Goal: Navigation & Orientation: Find specific page/section

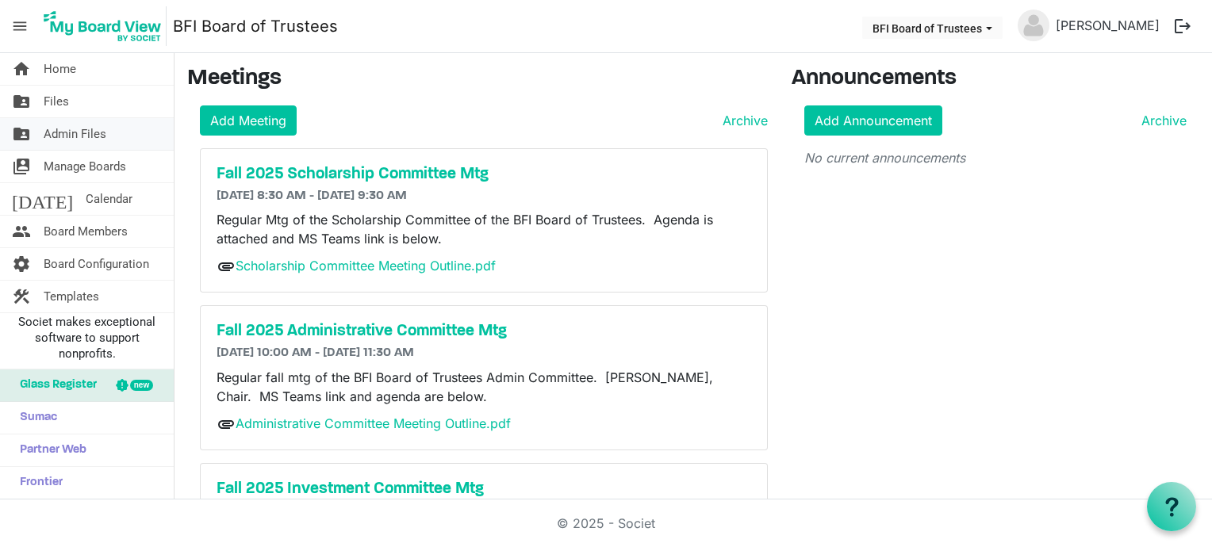
click at [95, 135] on span "Admin Files" at bounding box center [75, 134] width 63 height 32
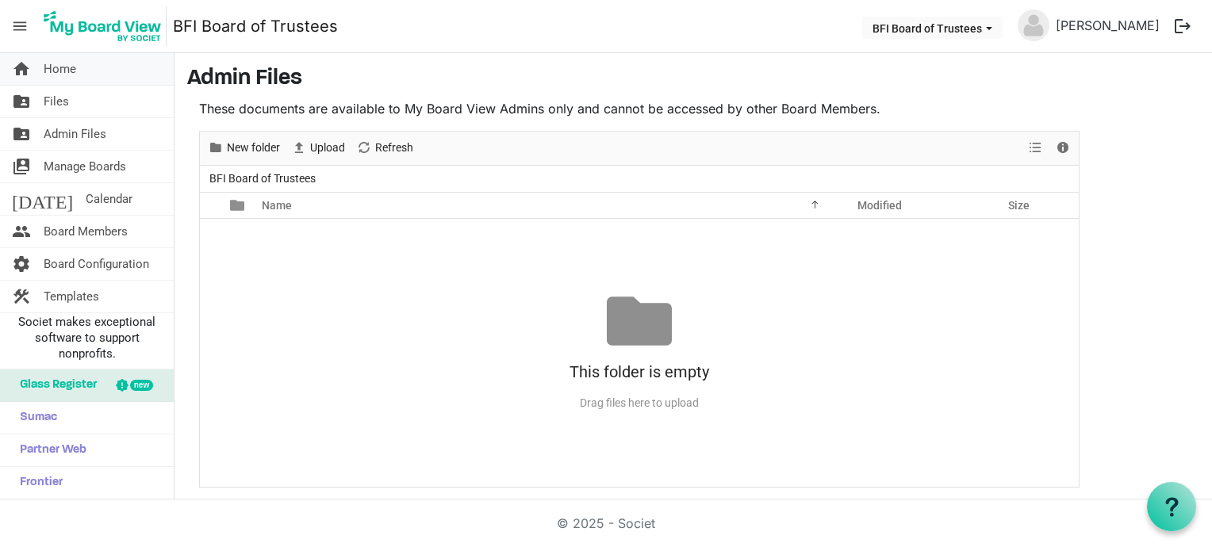
click at [110, 67] on link "home Home" at bounding box center [87, 69] width 174 height 32
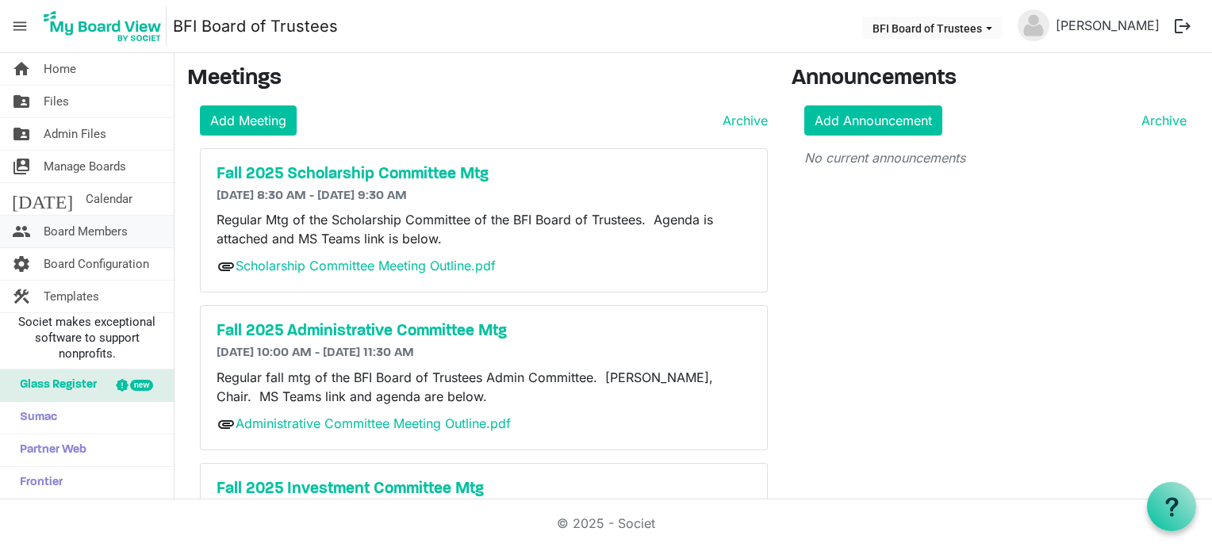
click at [118, 232] on span "Board Members" at bounding box center [86, 232] width 84 height 32
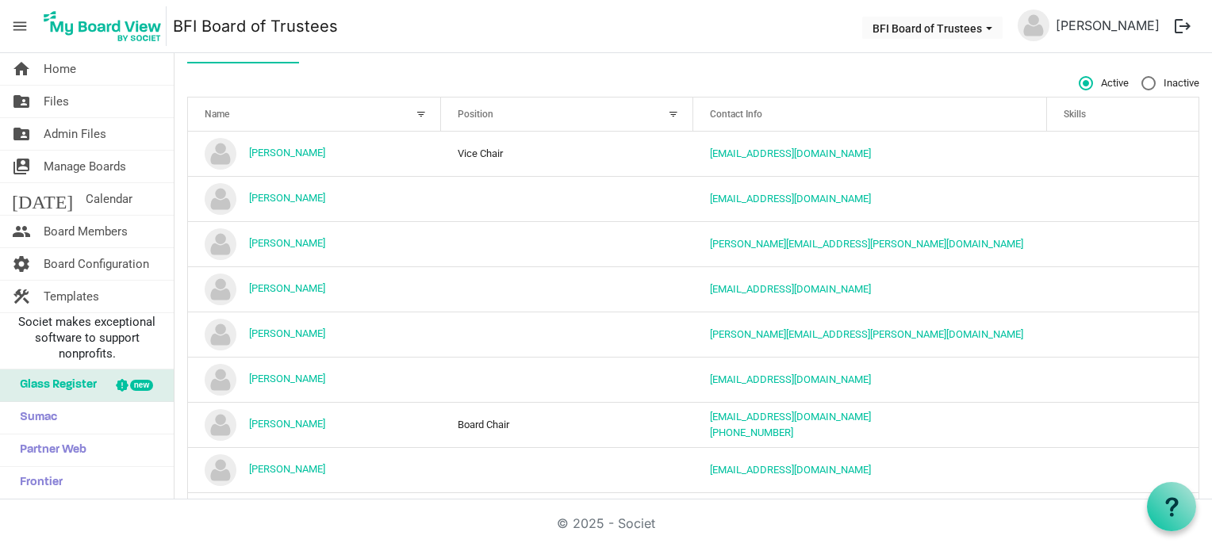
scroll to position [168, 0]
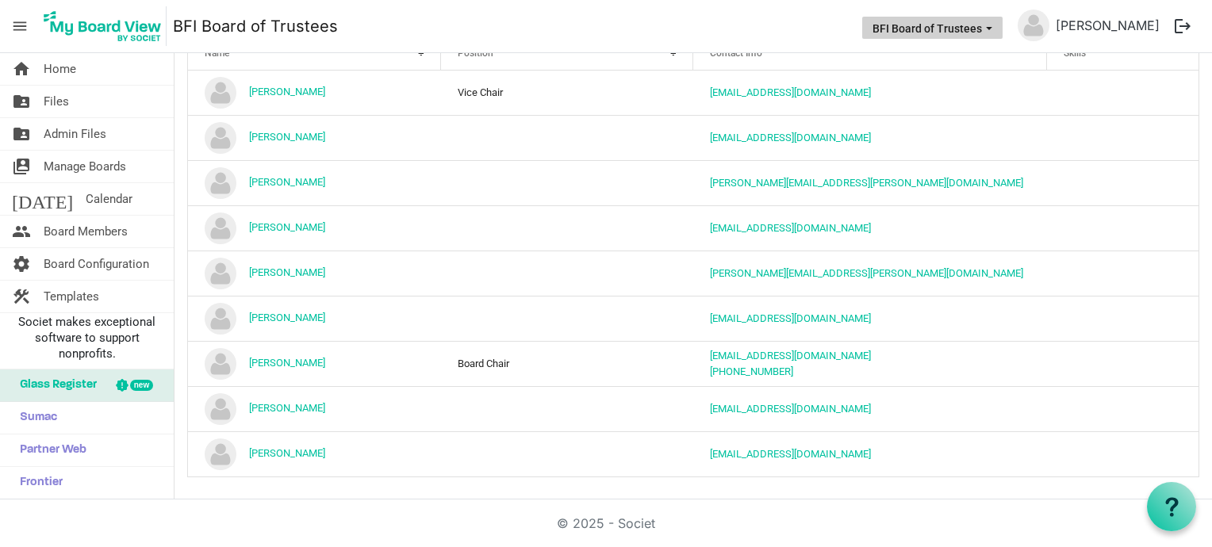
click at [996, 28] on span "BFI Board of Trustees dropdownbutton" at bounding box center [989, 28] width 14 height 6
click at [865, 25] on nav "menu BFI Board of Trustees BFI Board of Trustees Pam White logout" at bounding box center [606, 26] width 1212 height 53
click at [153, 269] on link "settings Board Configuration" at bounding box center [87, 264] width 174 height 32
